Goal: Information Seeking & Learning: Learn about a topic

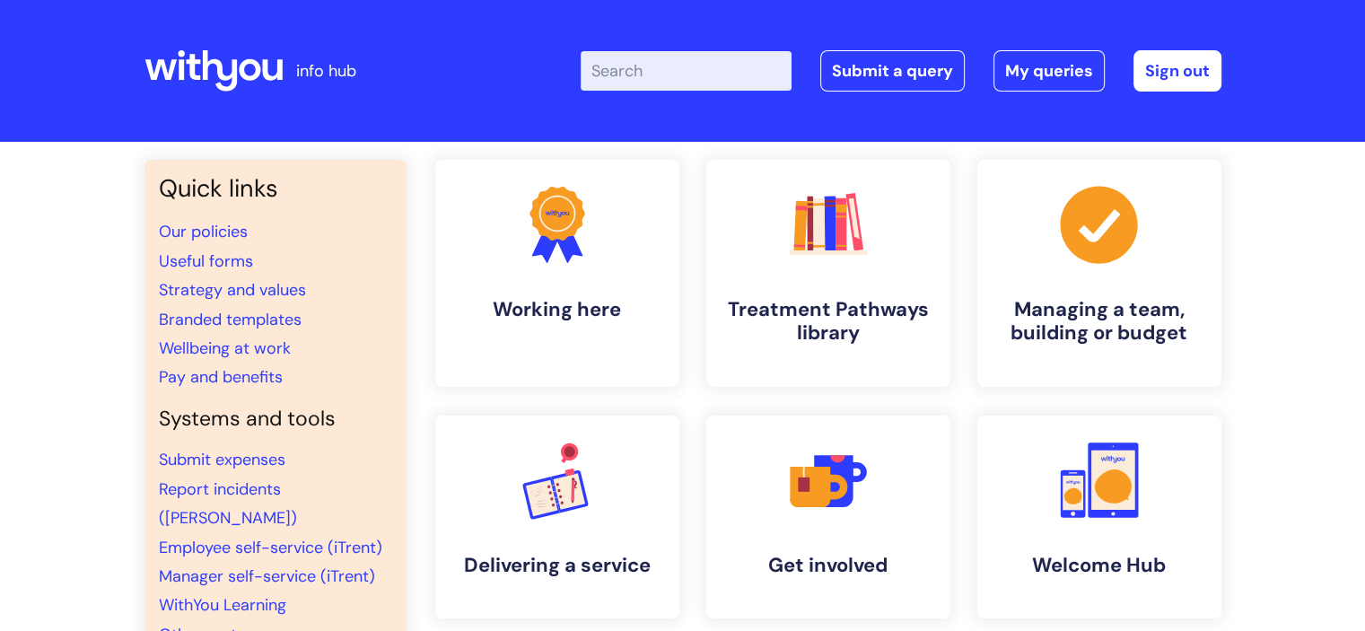
click at [620, 74] on input "Enter your search term here..." at bounding box center [686, 70] width 211 height 39
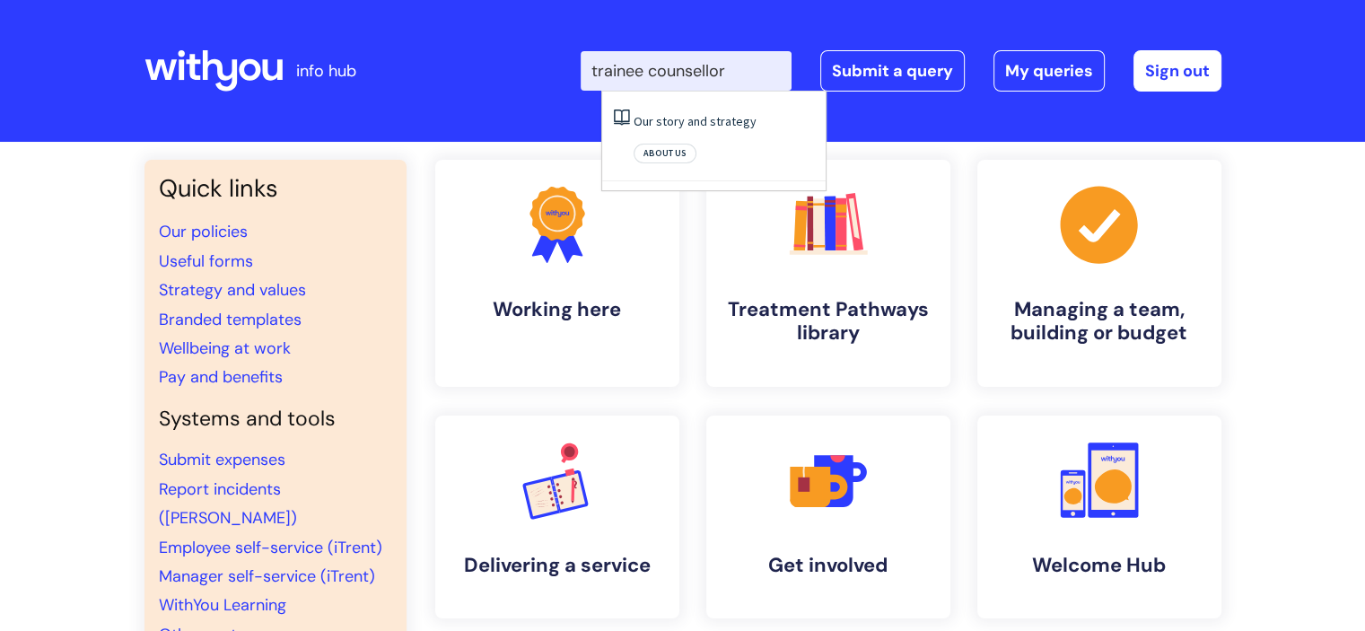
type input "trainee counsellor"
click button "Search" at bounding box center [0, 0] width 0 height 0
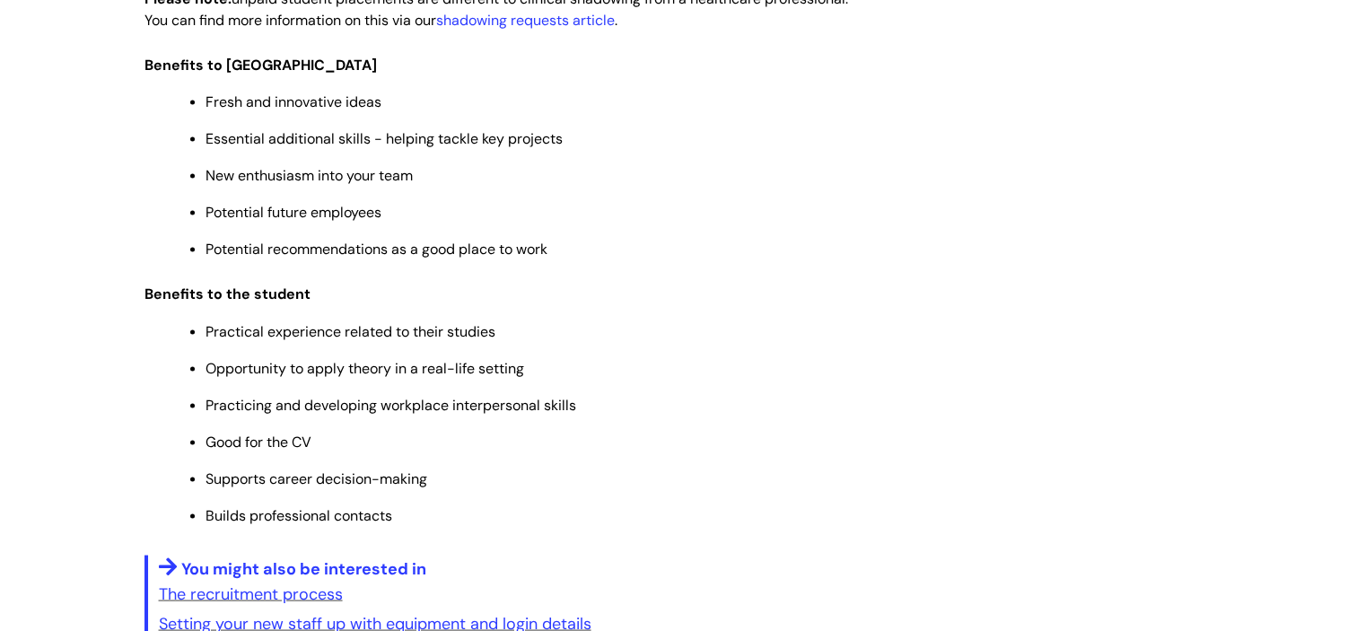
scroll to position [3051, 0]
